Goal: Check status: Check status

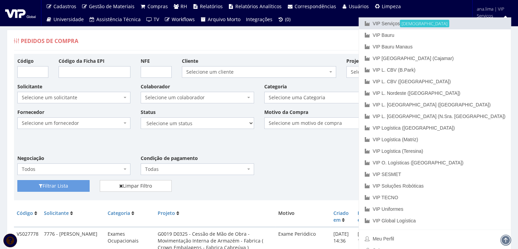
drag, startPoint x: 463, startPoint y: 22, endPoint x: 412, endPoint y: 51, distance: 58.4
click at [463, 22] on link "VIP Serviços Ativa" at bounding box center [435, 24] width 152 height 12
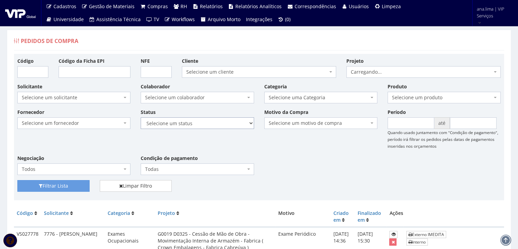
click at [209, 123] on select "Selecione um status Cancelado Aguardando Aprovação Diretoria Pedido Aprovado Ag…" at bounding box center [197, 123] width 113 height 12
select select "1"
click at [141, 117] on select "Selecione um status Cancelado Aguardando Aprovação Diretoria Pedido Aprovado Ag…" at bounding box center [197, 123] width 113 height 12
click at [60, 183] on button "Filtrar Lista" at bounding box center [53, 186] width 72 height 12
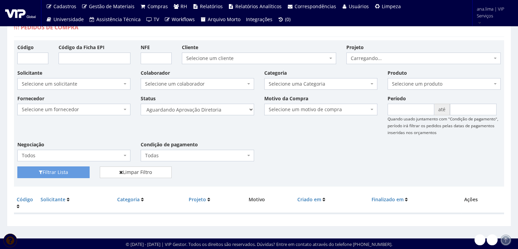
scroll to position [14, 0]
click at [224, 109] on select "Selecione um status Cancelado Aguardando Aprovação Diretoria Pedido Aprovado Ag…" at bounding box center [197, 110] width 113 height 12
click at [218, 108] on select "Selecione um status Cancelado Aguardando Aprovação Diretoria Pedido Aprovado Ag…" at bounding box center [197, 110] width 113 height 12
select select "4"
click at [141, 104] on select "Selecione um status Cancelado Aguardando Aprovação Diretoria Pedido Aprovado Ag…" at bounding box center [197, 110] width 113 height 12
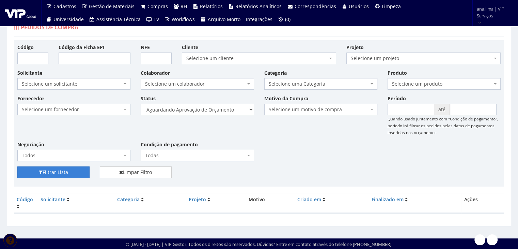
click at [74, 169] on button "Filtrar Lista" at bounding box center [53, 172] width 72 height 12
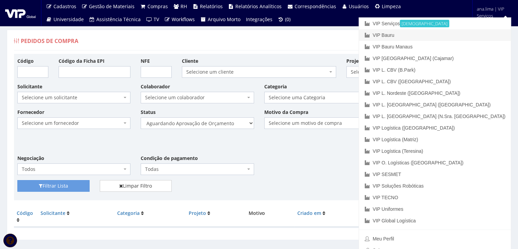
click at [468, 38] on link "VIP Bauru" at bounding box center [435, 35] width 152 height 12
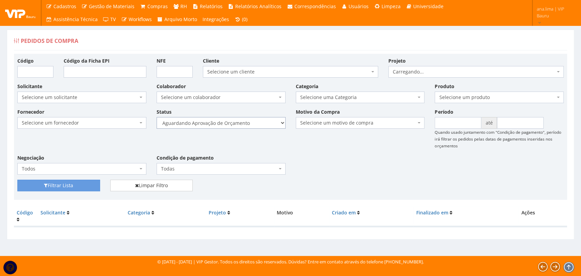
click at [245, 127] on select "Selecione um status Cancelado Aguardando Aprovação Diretoria Pedido Aprovado Ag…" at bounding box center [221, 123] width 129 height 12
select select "1"
click at [157, 117] on select "Selecione um status Cancelado Aguardando Aprovação Diretoria Pedido Aprovado Ag…" at bounding box center [221, 123] width 129 height 12
drag, startPoint x: 88, startPoint y: 181, endPoint x: 120, endPoint y: 177, distance: 32.3
click at [87, 181] on button "Filtrar Lista" at bounding box center [58, 186] width 83 height 12
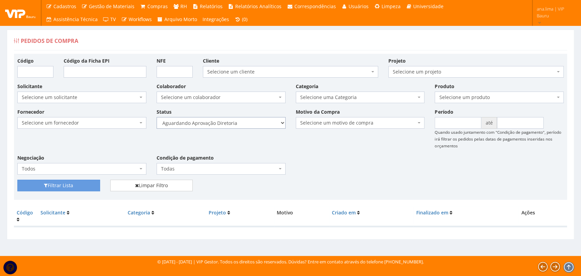
click at [239, 122] on select "Selecione um status Cancelado Aguardando Aprovação Diretoria Pedido Aprovado Ag…" at bounding box center [221, 123] width 129 height 12
click at [157, 117] on select "Selecione um status Cancelado Aguardando Aprovação Diretoria Pedido Aprovado Ag…" at bounding box center [221, 123] width 129 height 12
click at [57, 185] on button "Filtrar Lista" at bounding box center [58, 186] width 83 height 12
click at [228, 126] on select "Selecione um status Cancelado Aguardando Aprovação Diretoria Pedido Aprovado Ag…" at bounding box center [221, 123] width 129 height 12
select select "4"
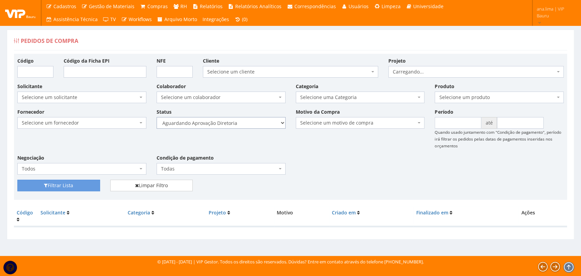
click at [157, 117] on select "Selecione um status Cancelado Aguardando Aprovação Diretoria Pedido Aprovado Ag…" at bounding box center [221, 123] width 129 height 12
click at [86, 189] on button "Filtrar Lista" at bounding box center [58, 186] width 83 height 12
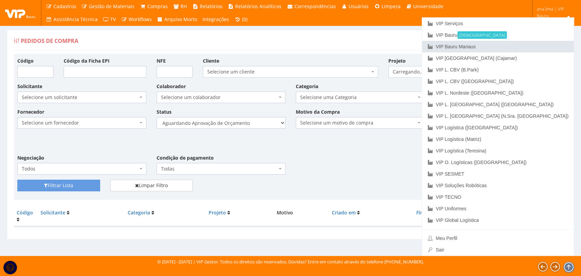
drag, startPoint x: 543, startPoint y: 47, endPoint x: 521, endPoint y: 54, distance: 23.7
click at [543, 47] on link "VIP Bauru Manaus" at bounding box center [498, 47] width 152 height 12
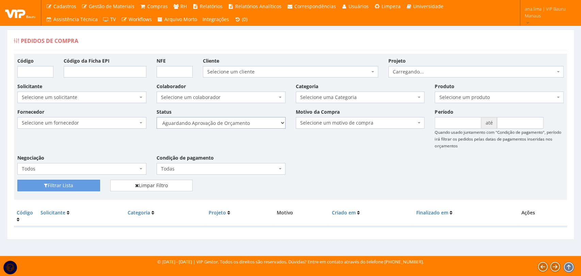
click at [235, 123] on select "Selecione um status Cancelado Aguardando Aprovação Diretoria Pedido Aprovado Ag…" at bounding box center [221, 123] width 129 height 12
select select "1"
click at [157, 117] on select "Selecione um status Cancelado Aguardando Aprovação Diretoria Pedido Aprovado Ag…" at bounding box center [221, 123] width 129 height 12
click at [85, 179] on div "Fornecedor Selecione um fornecedor ******** ******** 1000 MARCAS BRASIL 12.203.…" at bounding box center [290, 144] width 557 height 72
click at [240, 125] on select "Selecione um status Cancelado Aguardando Aprovação Diretoria Pedido Aprovado Ag…" at bounding box center [221, 123] width 129 height 12
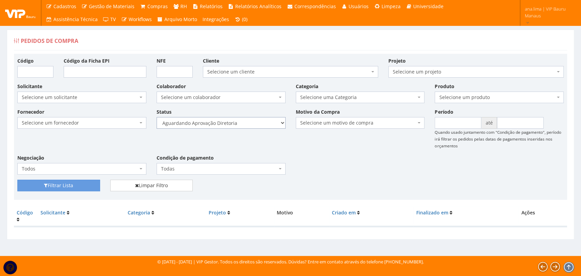
click at [157, 117] on select "Selecione um status Cancelado Aguardando Aprovação Diretoria Pedido Aprovado Ag…" at bounding box center [221, 123] width 129 height 12
click at [84, 190] on button "Filtrar Lista" at bounding box center [58, 186] width 83 height 12
select select "4"
click at [157, 117] on select "Selecione um status Cancelado Aguardando Aprovação Diretoria Pedido Aprovado Ag…" at bounding box center [221, 123] width 129 height 12
click at [85, 184] on button "Filtrar Lista" at bounding box center [58, 186] width 83 height 12
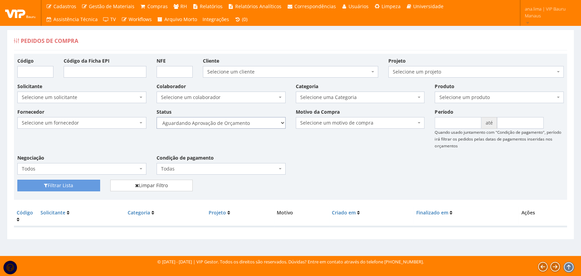
click at [228, 122] on select "Selecione um status Cancelado Aguardando Aprovação Diretoria Pedido Aprovado Ag…" at bounding box center [221, 123] width 129 height 12
select select "1"
click at [157, 117] on select "Selecione um status Cancelado Aguardando Aprovação Diretoria Pedido Aprovado Ag…" at bounding box center [221, 123] width 129 height 12
click at [66, 191] on button "Filtrar Lista" at bounding box center [58, 186] width 83 height 12
select select "4"
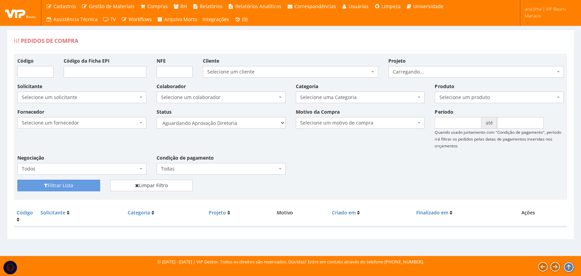
click at [157, 117] on select "Selecione um status Cancelado Aguardando Aprovação Diretoria Pedido Aprovado Ag…" at bounding box center [221, 123] width 129 height 12
drag, startPoint x: 76, startPoint y: 184, endPoint x: 112, endPoint y: 183, distance: 36.1
click at [76, 184] on button "Filtrar Lista" at bounding box center [58, 186] width 83 height 12
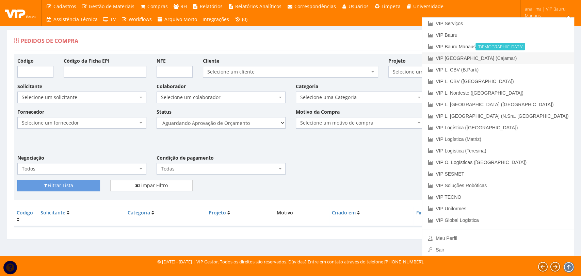
click at [531, 59] on link "VIP [GEOGRAPHIC_DATA] (Cajamar)" at bounding box center [498, 58] width 152 height 12
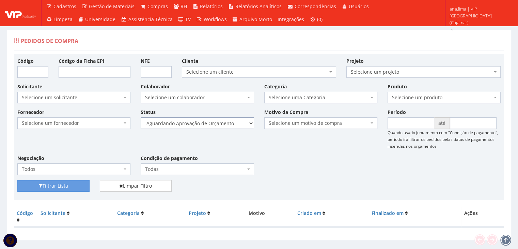
click at [207, 128] on select "Selecione um status Cancelado Aguardando Aprovação Diretoria Pedido Aprovado Ag…" at bounding box center [197, 123] width 113 height 12
select select "1"
click at [141, 117] on select "Selecione um status Cancelado Aguardando Aprovação Diretoria Pedido Aprovado Ag…" at bounding box center [197, 123] width 113 height 12
click at [71, 184] on button "Filtrar Lista" at bounding box center [53, 186] width 72 height 12
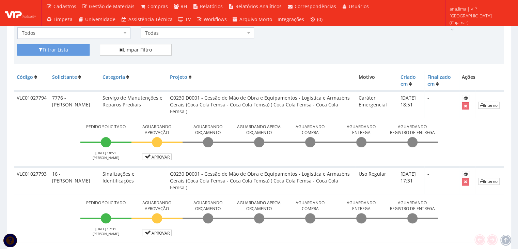
scroll to position [136, 0]
click at [166, 156] on link "Aprovar" at bounding box center [157, 156] width 30 height 6
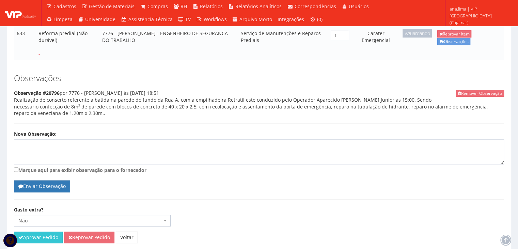
scroll to position [189, 0]
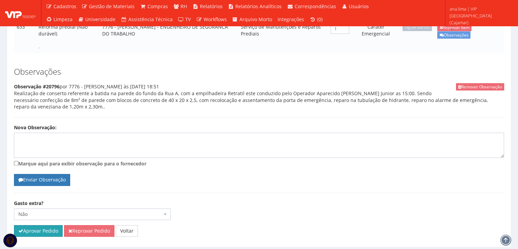
click at [50, 225] on button "Aprovar Pedido" at bounding box center [38, 231] width 49 height 12
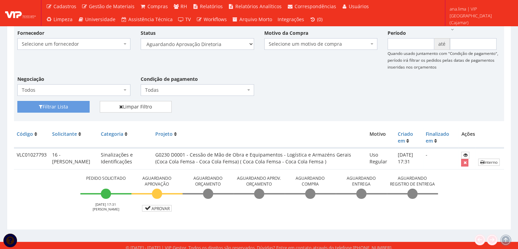
scroll to position [107, 0]
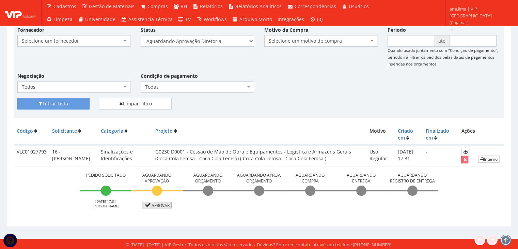
click at [158, 203] on link "Aprovar" at bounding box center [157, 205] width 30 height 6
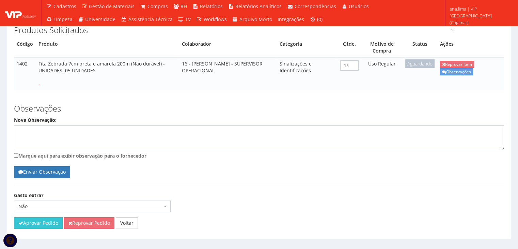
scroll to position [137, 0]
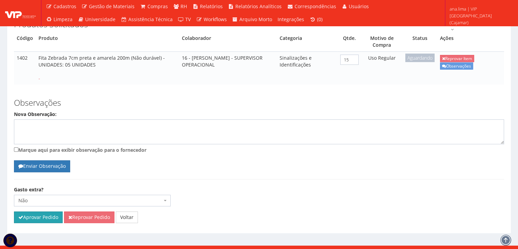
drag, startPoint x: 27, startPoint y: 207, endPoint x: 288, endPoint y: 40, distance: 310.5
click at [27, 211] on button "Aprovar Pedido" at bounding box center [38, 217] width 49 height 12
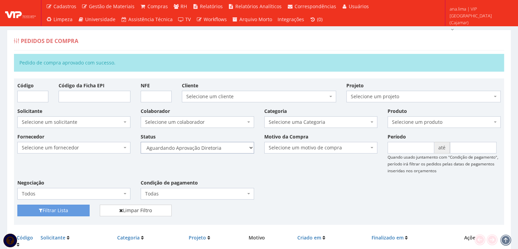
drag, startPoint x: 245, startPoint y: 145, endPoint x: 239, endPoint y: 150, distance: 7.8
click at [245, 145] on select "Selecione um status Cancelado Aguardando Aprovação Diretoria Pedido Aprovado Ag…" at bounding box center [197, 148] width 113 height 12
click at [141, 142] on select "Selecione um status Cancelado Aguardando Aprovação Diretoria Pedido Aprovado Ag…" at bounding box center [197, 148] width 113 height 12
click at [64, 209] on button "Filtrar Lista" at bounding box center [53, 210] width 72 height 12
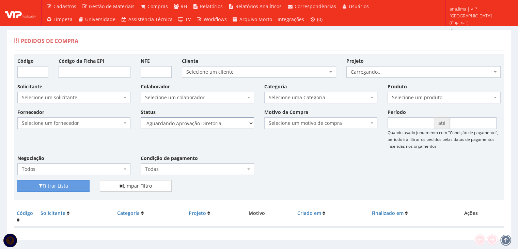
click at [215, 121] on select "Selecione um status Cancelado Aguardando Aprovação Diretoria Pedido Aprovado Ag…" at bounding box center [197, 123] width 113 height 12
select select "4"
click at [141, 117] on select "Selecione um status Cancelado Aguardando Aprovação Diretoria Pedido Aprovado Ag…" at bounding box center [197, 123] width 113 height 12
click at [80, 186] on button "Filtrar Lista" at bounding box center [53, 186] width 72 height 12
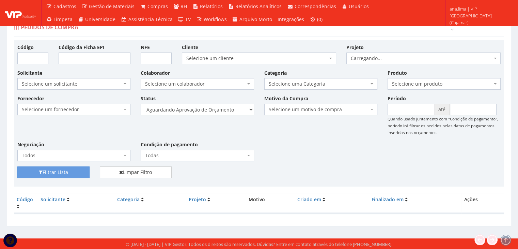
scroll to position [14, 0]
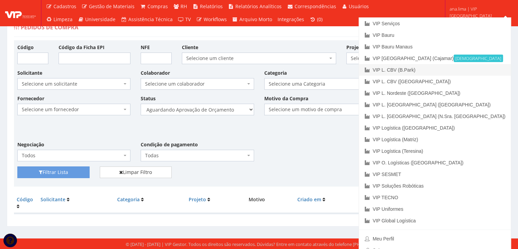
click at [477, 69] on link "VIP L. CBV (B.Park)" at bounding box center [435, 70] width 152 height 12
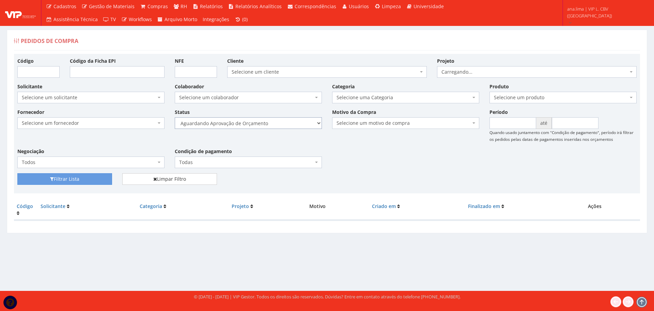
click at [279, 124] on select "Selecione um status Cancelado Aguardando Aprovação Diretoria Pedido Aprovado Ag…" at bounding box center [248, 123] width 147 height 12
click at [175, 117] on select "Selecione um status Cancelado Aguardando Aprovação Diretoria Pedido Aprovado Ag…" at bounding box center [248, 123] width 147 height 12
click at [262, 120] on select "Selecione um status Cancelado Aguardando Aprovação Diretoria Pedido Aprovado Ag…" at bounding box center [248, 123] width 147 height 12
select select "1"
click at [175, 117] on select "Selecione um status Cancelado Aguardando Aprovação Diretoria Pedido Aprovado Ag…" at bounding box center [248, 123] width 147 height 12
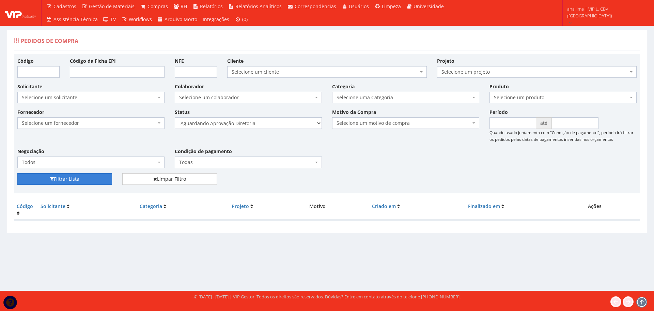
click at [82, 177] on button "Filtrar Lista" at bounding box center [64, 179] width 95 height 12
click at [269, 121] on select "Selecione um status Cancelado Aguardando Aprovação Diretoria Pedido Aprovado Ag…" at bounding box center [248, 123] width 147 height 12
select select "4"
click at [175, 117] on select "Selecione um status Cancelado Aguardando Aprovação Diretoria Pedido Aprovado Ag…" at bounding box center [248, 123] width 147 height 12
click at [63, 178] on button "Filtrar Lista" at bounding box center [64, 179] width 95 height 12
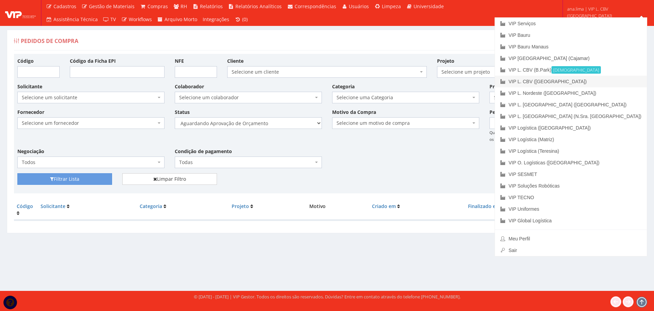
drag, startPoint x: 602, startPoint y: 80, endPoint x: 585, endPoint y: 85, distance: 16.9
click at [601, 80] on link "VIP L. CBV ([GEOGRAPHIC_DATA])" at bounding box center [571, 82] width 152 height 12
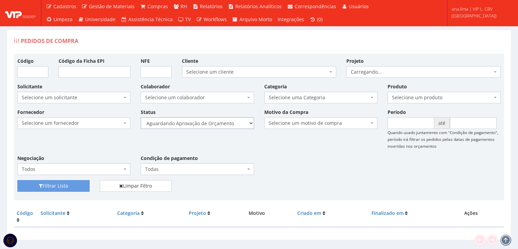
click at [224, 125] on select "Selecione um status Cancelado Aguardando Aprovação Diretoria Pedido Aprovado Ag…" at bounding box center [197, 123] width 113 height 12
select select "1"
click at [141, 117] on select "Selecione um status Cancelado Aguardando Aprovação Diretoria Pedido Aprovado Ag…" at bounding box center [197, 123] width 113 height 12
click at [49, 186] on button "Filtrar Lista" at bounding box center [53, 186] width 72 height 12
drag, startPoint x: 0, startPoint y: 0, endPoint x: 225, endPoint y: 127, distance: 258.8
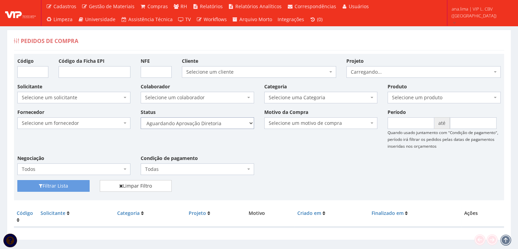
click at [225, 125] on select "Selecione um status Cancelado Aguardando Aprovação Diretoria Pedido Aprovado Ag…" at bounding box center [197, 123] width 113 height 12
select select "4"
click at [141, 117] on select "Selecione um status Cancelado Aguardando Aprovação Diretoria Pedido Aprovado Ag…" at bounding box center [197, 123] width 113 height 12
click at [34, 185] on button "Filtrar Lista" at bounding box center [53, 186] width 72 height 12
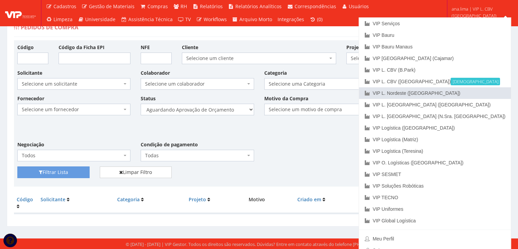
drag, startPoint x: 484, startPoint y: 92, endPoint x: 473, endPoint y: 92, distance: 10.2
click at [483, 92] on link "VIP L. Nordeste ([GEOGRAPHIC_DATA])" at bounding box center [435, 93] width 152 height 12
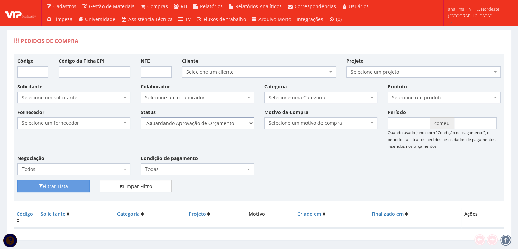
click at [222, 125] on select "Selecione um status Cancelado Aguardando Aprovação Diretoria Pedido Aprovado Ag…" at bounding box center [197, 123] width 113 height 12
select select "1"
click at [141, 117] on select "Selecione um status Cancelado Aguardando Aprovação Diretoria Pedido Aprovado Ag…" at bounding box center [197, 123] width 113 height 12
click at [63, 190] on button "Filtrar Lista" at bounding box center [53, 186] width 72 height 12
click at [214, 125] on select "Selecione um status Cancelado Aguardando Aprovação Diretoria Pedido Aprovado Ag…" at bounding box center [197, 123] width 113 height 12
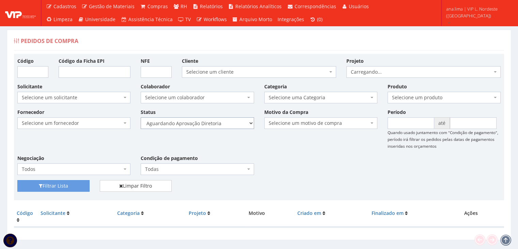
select select "4"
click at [141, 117] on select "Selecione um status Cancelado Aguardando Aprovação Diretoria Pedido Aprovado Ag…" at bounding box center [197, 123] width 113 height 12
click at [73, 188] on button "Filtrar Lista" at bounding box center [53, 186] width 72 height 12
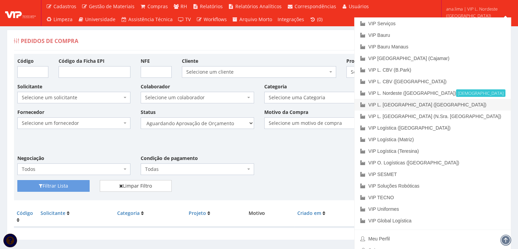
click at [482, 102] on link "VIP L. [GEOGRAPHIC_DATA] ([GEOGRAPHIC_DATA])" at bounding box center [432, 105] width 156 height 12
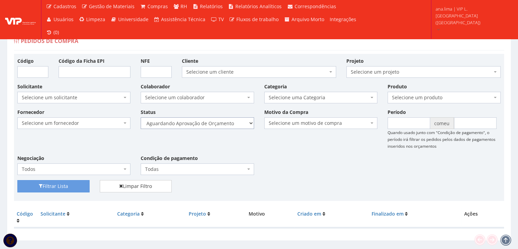
click at [217, 127] on select "Selecione um status Cancelado Aguardando Aprovação Diretoria Pedido Aprovado Ag…" at bounding box center [197, 123] width 113 height 12
select select "1"
click at [141, 117] on select "Selecione um status Cancelado Aguardando Aprovação Diretoria Pedido Aprovado Ag…" at bounding box center [197, 123] width 113 height 12
click at [55, 185] on font "Filtrar Lista" at bounding box center [56, 186] width 26 height 6
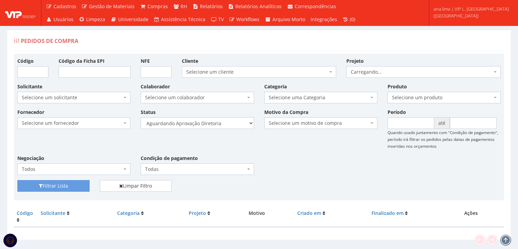
click at [226, 120] on select "Selecione um status Cancelado Aguardando Aprovação Diretoria Pedido Aprovado Ag…" at bounding box center [197, 123] width 113 height 12
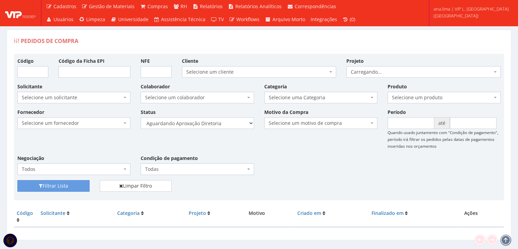
select select "4"
click at [141, 117] on select "Selecione um status Cancelado Aguardando Aprovação Diretoria Pedido Aprovado Ag…" at bounding box center [197, 123] width 113 height 12
drag, startPoint x: 67, startPoint y: 184, endPoint x: 0, endPoint y: 194, distance: 67.8
click at [66, 184] on button "Filtrar Lista" at bounding box center [53, 186] width 72 height 12
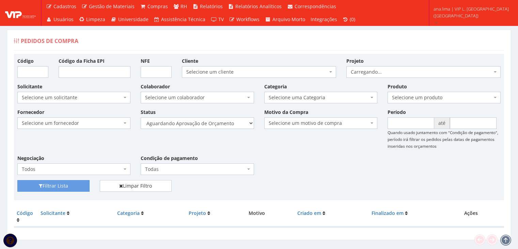
scroll to position [14, 0]
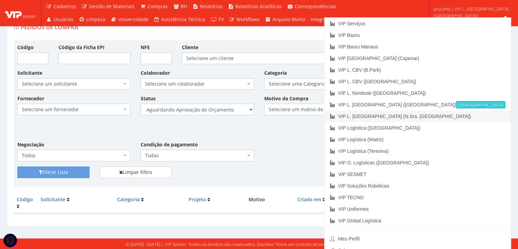
drag, startPoint x: 492, startPoint y: 113, endPoint x: 523, endPoint y: 108, distance: 31.4
click at [492, 113] on link "VIP L. [GEOGRAPHIC_DATA] (N.Sra. [GEOGRAPHIC_DATA])" at bounding box center [418, 116] width 186 height 12
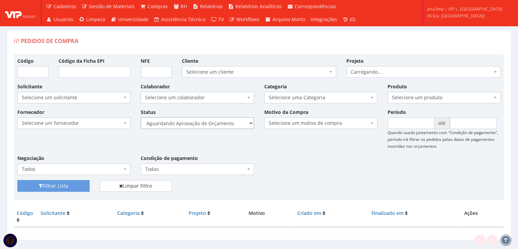
click at [231, 120] on select "Selecione um status Cancelado Aguardando Aprovação Diretoria Pedido Aprovado Ag…" at bounding box center [197, 123] width 113 height 12
select select "1"
click at [141, 117] on select "Selecione um status Cancelado Aguardando Aprovação Diretoria Pedido Aprovado Ag…" at bounding box center [197, 123] width 113 height 12
click at [39, 183] on icon "submit" at bounding box center [41, 185] width 4 height 5
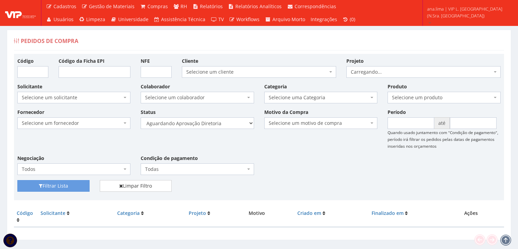
click at [220, 125] on select "Selecione um status Cancelado Aguardando Aprovação Diretoria Pedido Aprovado Ag…" at bounding box center [197, 123] width 113 height 12
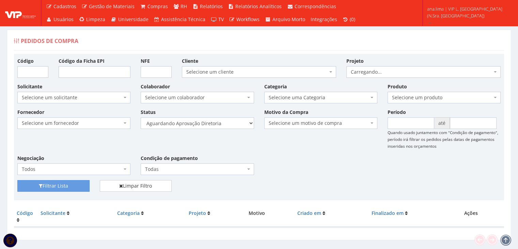
select select "4"
click at [141, 117] on select "Selecione um status Cancelado Aguardando Aprovação Diretoria Pedido Aprovado Ag…" at bounding box center [197, 123] width 113 height 12
click at [76, 188] on button "Filtrar Lista" at bounding box center [53, 186] width 72 height 12
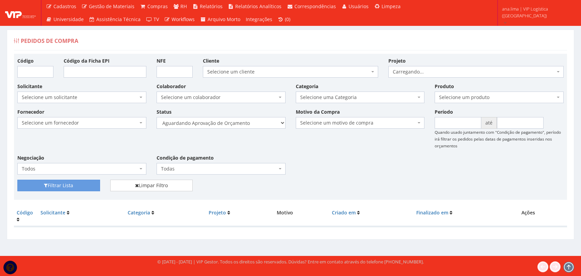
click at [232, 124] on select "Selecione um status Cancelado Aguardando Aprovação Diretoria Pedido Aprovado Ag…" at bounding box center [221, 123] width 129 height 12
select select "1"
click at [157, 117] on select "Selecione um status Cancelado Aguardando Aprovação Diretoria Pedido Aprovado Ag…" at bounding box center [221, 123] width 129 height 12
click at [70, 186] on button "Filtrar Lista" at bounding box center [58, 186] width 83 height 12
click at [242, 125] on select "Selecione um status Cancelado Aguardando Aprovação Diretoria Pedido Aprovado Ag…" at bounding box center [221, 123] width 129 height 12
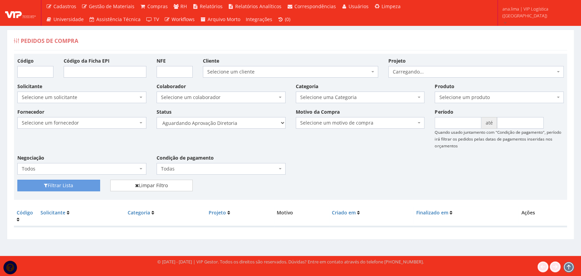
select select "4"
click at [157, 117] on select "Selecione um status Cancelado Aguardando Aprovação Diretoria Pedido Aprovado Ag…" at bounding box center [221, 123] width 129 height 12
click at [86, 183] on button "Filtrar Lista" at bounding box center [58, 186] width 83 height 12
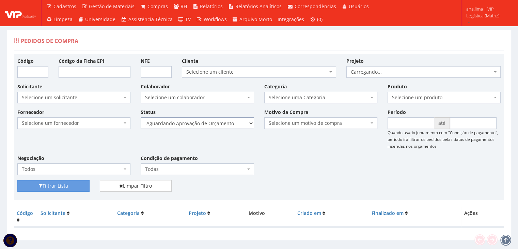
click at [222, 122] on select "Selecione um status Cancelado Aguardando Aprovação Diretoria Pedido Aprovado Ag…" at bounding box center [197, 123] width 113 height 12
select select "1"
click at [141, 117] on select "Selecione um status Cancelado Aguardando Aprovação Diretoria Pedido Aprovado Ag…" at bounding box center [197, 123] width 113 height 12
click at [71, 180] on button "Filtrar Lista" at bounding box center [53, 186] width 72 height 12
select select "4"
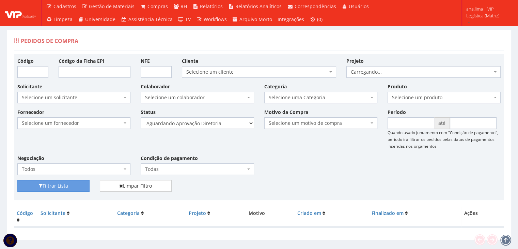
click at [141, 117] on select "Selecione um status Cancelado Aguardando Aprovação Diretoria Pedido Aprovado Ag…" at bounding box center [197, 123] width 113 height 12
click at [69, 183] on button "Filtrar Lista" at bounding box center [53, 186] width 72 height 12
select select "1"
click at [141, 117] on select "Selecione um status Cancelado Aguardando Aprovação Diretoria Pedido Aprovado Ag…" at bounding box center [197, 123] width 113 height 12
click at [69, 190] on button "Filtrar Lista" at bounding box center [53, 186] width 72 height 12
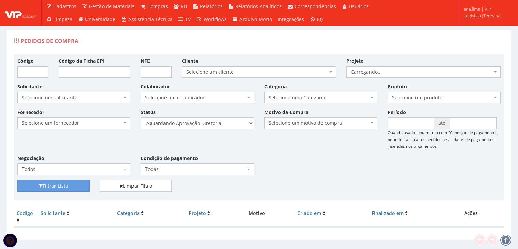
click at [212, 126] on select "Selecione um status Cancelado Aguardando Aprovação Diretoria Pedido Aprovado Ag…" at bounding box center [197, 123] width 113 height 12
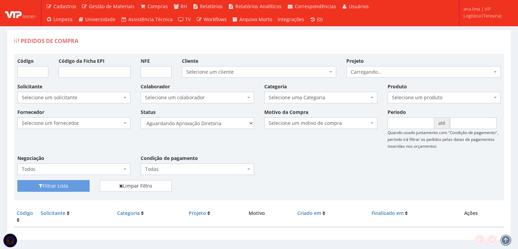
select select "4"
click at [141, 117] on select "Selecione um status Cancelado Aguardando Aprovação Diretoria Pedido Aprovado Ag…" at bounding box center [197, 123] width 113 height 12
click at [81, 187] on button "Filtrar Lista" at bounding box center [53, 186] width 72 height 12
drag, startPoint x: 223, startPoint y: 121, endPoint x: 222, endPoint y: 127, distance: 6.6
click at [223, 121] on select "Selecione um status Cancelado Aguardando Aprovação Diretoria Pedido Aprovado Ag…" at bounding box center [197, 123] width 113 height 12
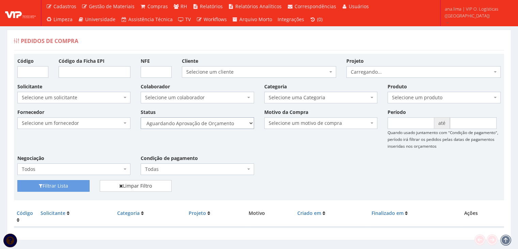
select select "1"
click at [141, 117] on select "Selecione um status Cancelado Aguardando Aprovação Diretoria Pedido Aprovado Ag…" at bounding box center [197, 123] width 113 height 12
click at [81, 184] on button "Filtrar Lista" at bounding box center [53, 186] width 72 height 12
click at [202, 120] on select "Selecione um status Cancelado Aguardando Aprovação Diretoria Pedido Aprovado Ag…" at bounding box center [197, 123] width 113 height 12
select select "4"
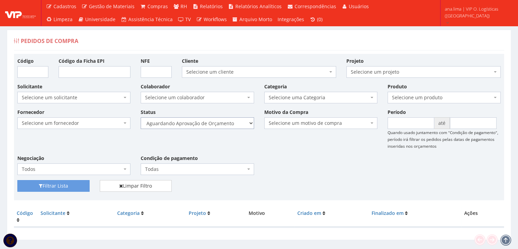
click at [141, 117] on select "Selecione um status Cancelado Aguardando Aprovação Diretoria Pedido Aprovado Ag…" at bounding box center [197, 123] width 113 height 12
drag, startPoint x: 52, startPoint y: 186, endPoint x: 110, endPoint y: 176, distance: 58.3
click at [53, 186] on button "Filtrar Lista" at bounding box center [53, 186] width 72 height 12
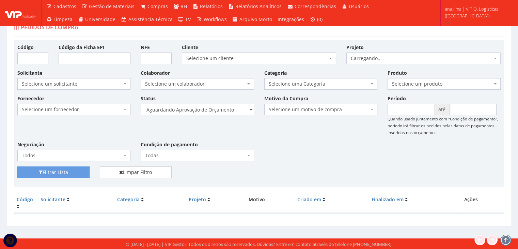
scroll to position [14, 0]
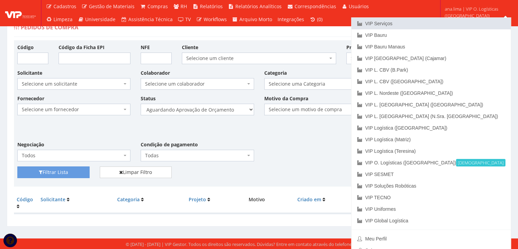
drag, startPoint x: 468, startPoint y: 23, endPoint x: 319, endPoint y: 76, distance: 157.4
click at [467, 23] on link "VIP Serviços" at bounding box center [430, 24] width 159 height 12
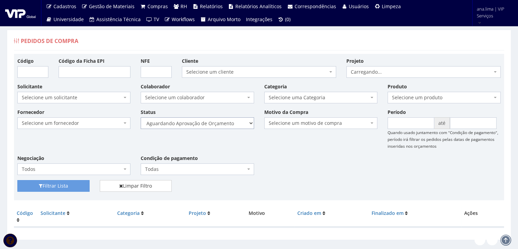
click at [225, 128] on div "Fornecedor Selecione um fornecedor ******** ******** 1000 MARCAS BRASIL 12.203.…" at bounding box center [258, 144] width 493 height 72
select select "1"
click at [141, 117] on select "Selecione um status Cancelado Aguardando Aprovação Diretoria Pedido Aprovado Ag…" at bounding box center [197, 123] width 113 height 12
click at [84, 182] on button "Filtrar Lista" at bounding box center [53, 186] width 72 height 12
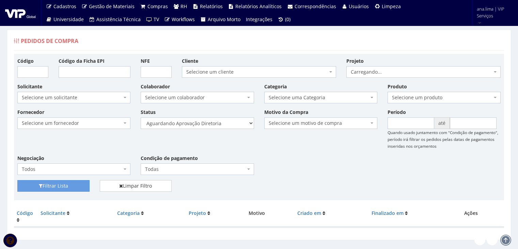
click at [217, 126] on select "Selecione um status Cancelado Aguardando Aprovação Diretoria Pedido Aprovado Ag…" at bounding box center [197, 123] width 113 height 12
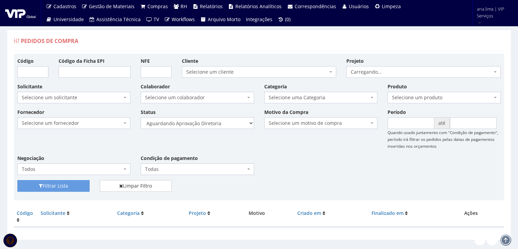
select select "4"
click at [141, 117] on select "Selecione um status Cancelado Aguardando Aprovação Diretoria Pedido Aprovado Ag…" at bounding box center [197, 123] width 113 height 12
click at [71, 186] on button "Filtrar Lista" at bounding box center [53, 186] width 72 height 12
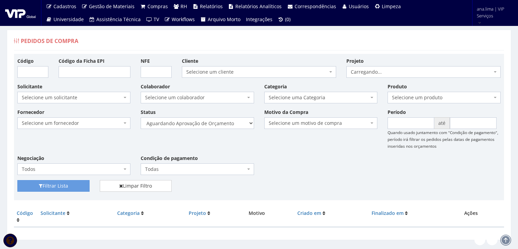
scroll to position [14, 0]
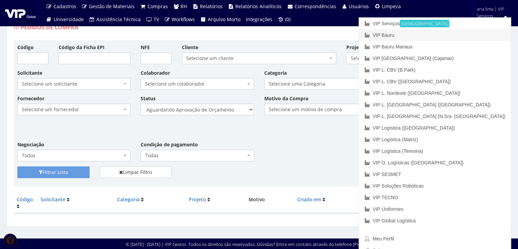
click at [474, 36] on link "VIP Bauru" at bounding box center [435, 35] width 152 height 12
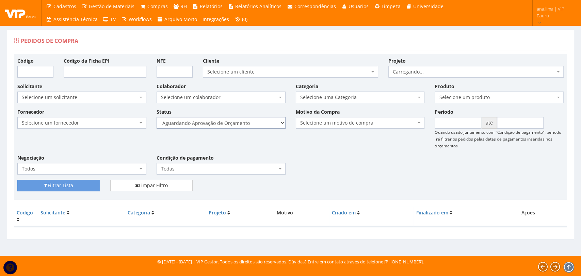
drag, startPoint x: 0, startPoint y: 0, endPoint x: 245, endPoint y: 127, distance: 276.1
click at [245, 124] on select "Selecione um status Cancelado Aguardando Aprovação Diretoria Pedido Aprovado Ag…" at bounding box center [221, 123] width 129 height 12
select select "1"
click at [157, 117] on select "Selecione um status Cancelado Aguardando Aprovação Diretoria Pedido Aprovado Ag…" at bounding box center [221, 123] width 129 height 12
drag, startPoint x: 89, startPoint y: 187, endPoint x: 170, endPoint y: 170, distance: 83.0
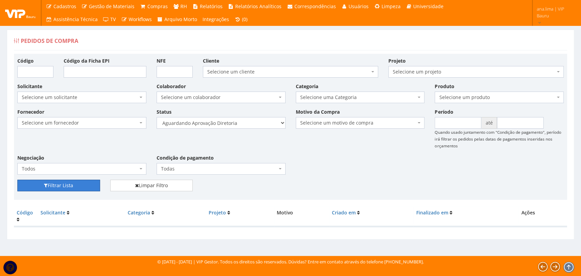
click at [91, 187] on button "Filtrar Lista" at bounding box center [58, 186] width 83 height 12
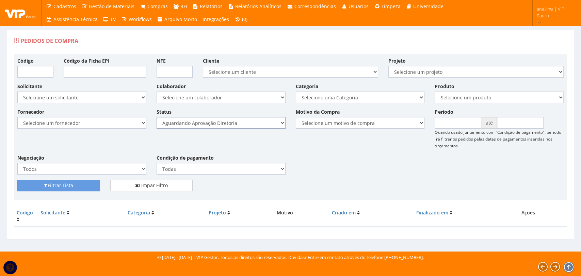
drag, startPoint x: 0, startPoint y: 0, endPoint x: 243, endPoint y: 126, distance: 273.8
click at [243, 126] on select "Selecione um status Cancelado Aguardando Aprovação Diretoria Pedido Aprovado Ag…" at bounding box center [221, 123] width 129 height 12
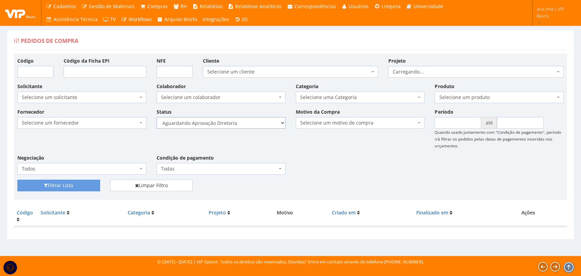
select select "4"
click at [157, 117] on select "Selecione um status Cancelado Aguardando Aprovação Diretoria Pedido Aprovado Ag…" at bounding box center [221, 123] width 129 height 12
click at [75, 183] on button "Filtrar Lista" at bounding box center [58, 186] width 83 height 12
